Goal: Navigation & Orientation: Find specific page/section

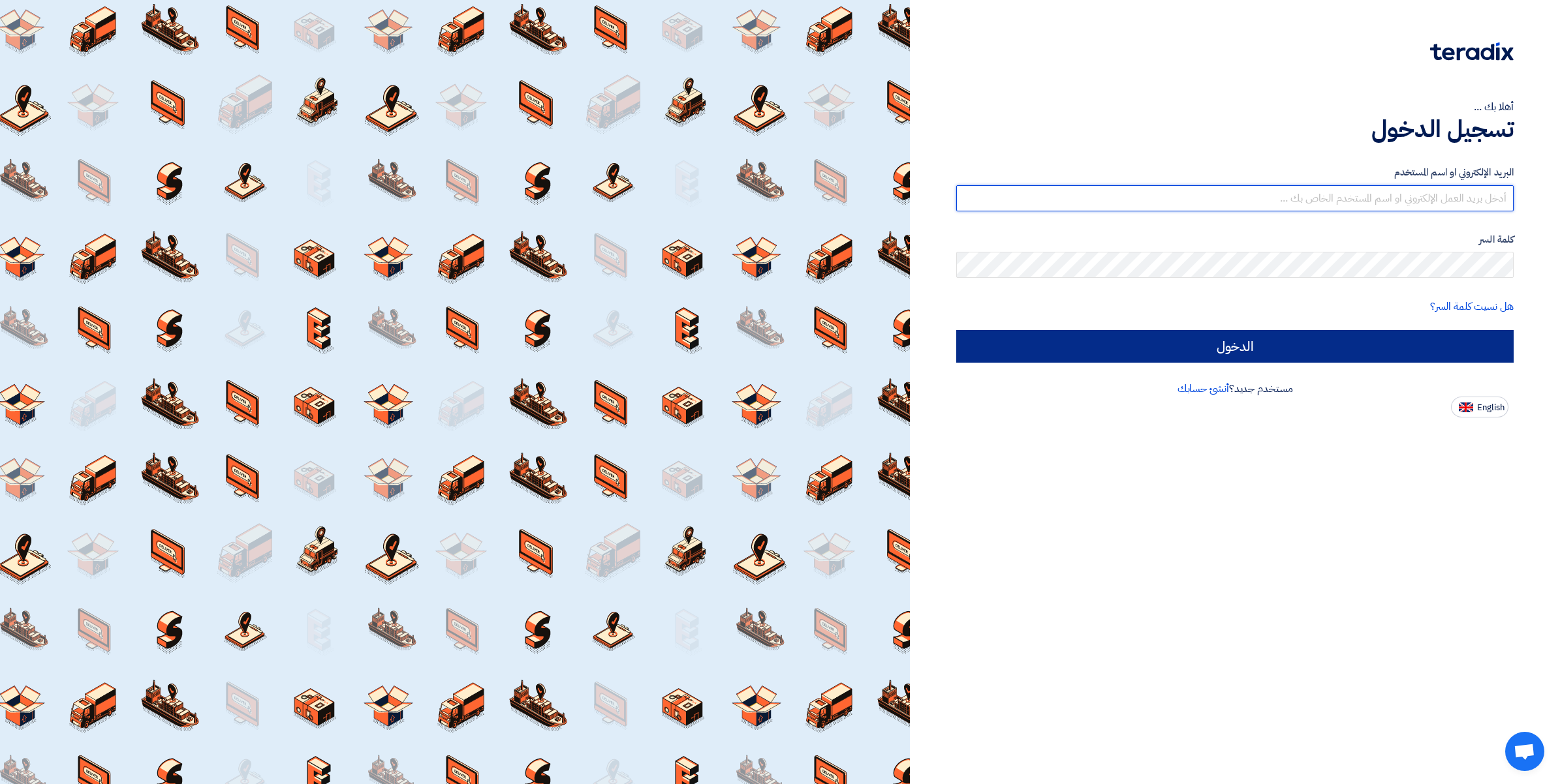
type input "[PERSON_NAME][EMAIL_ADDRESS][DOMAIN_NAME]"
click at [1232, 346] on input "الدخول" at bounding box center [1235, 346] width 558 height 33
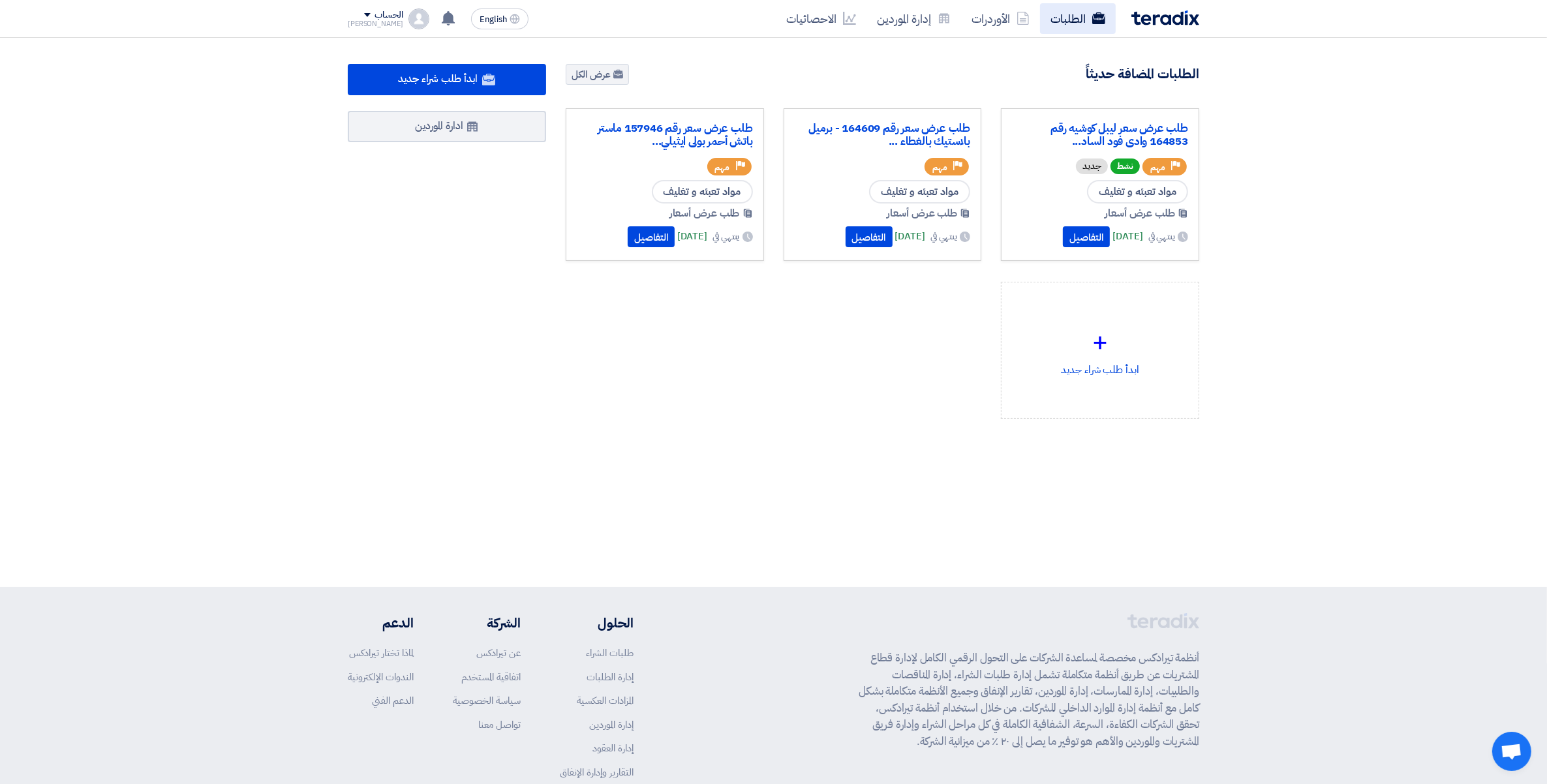
click at [1075, 18] on link "الطلبات" at bounding box center [1078, 18] width 76 height 31
